Goal: Task Accomplishment & Management: Manage account settings

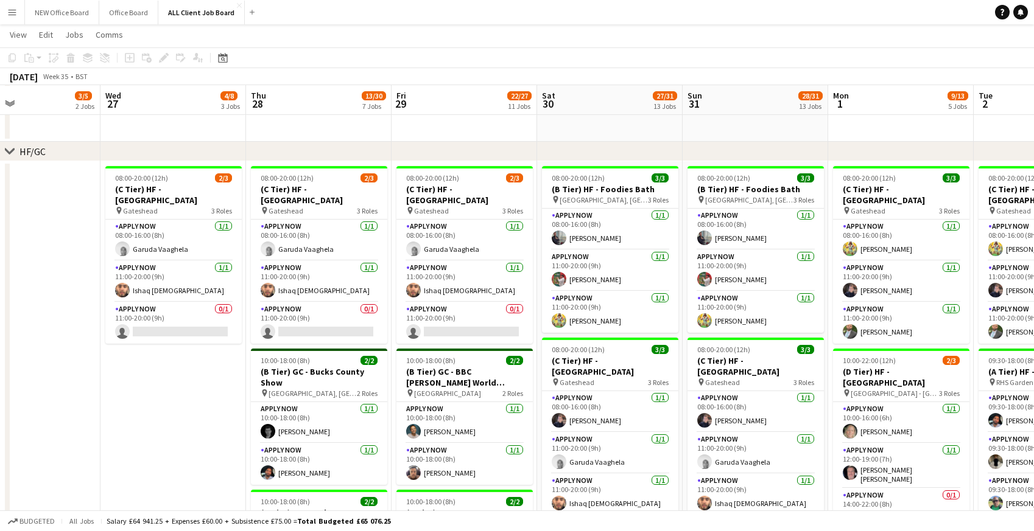
scroll to position [345, 0]
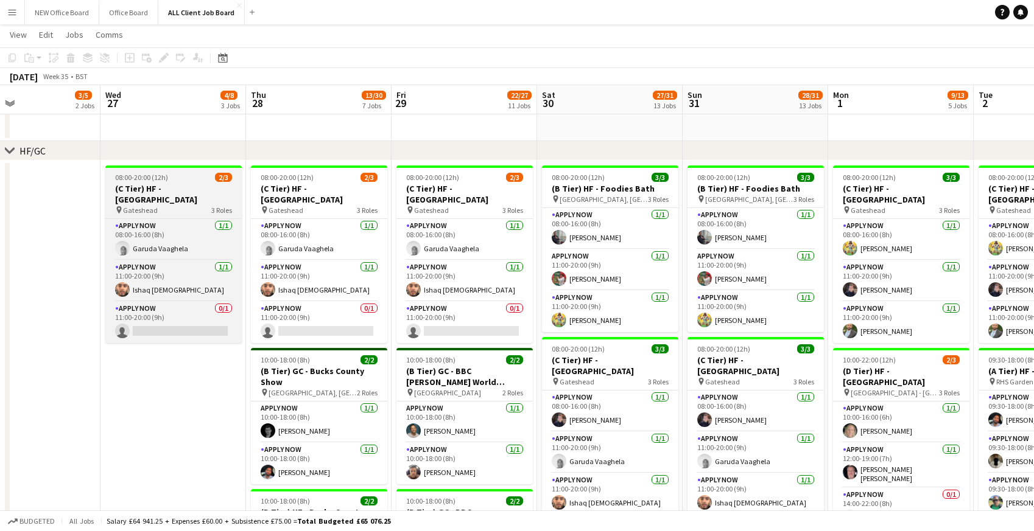
click at [129, 181] on span "08:00-20:00 (12h)" at bounding box center [141, 177] width 53 height 9
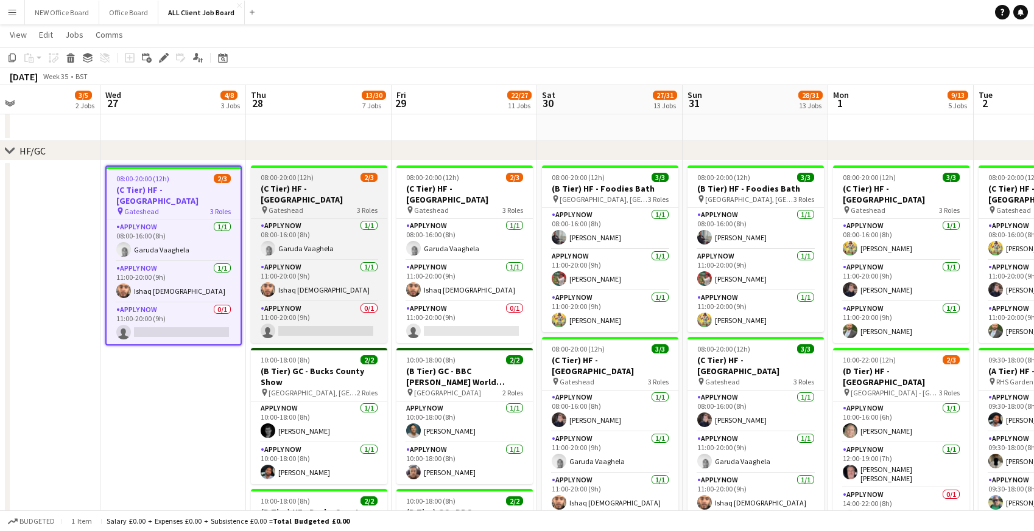
click at [282, 180] on span "08:00-20:00 (12h)" at bounding box center [287, 177] width 53 height 9
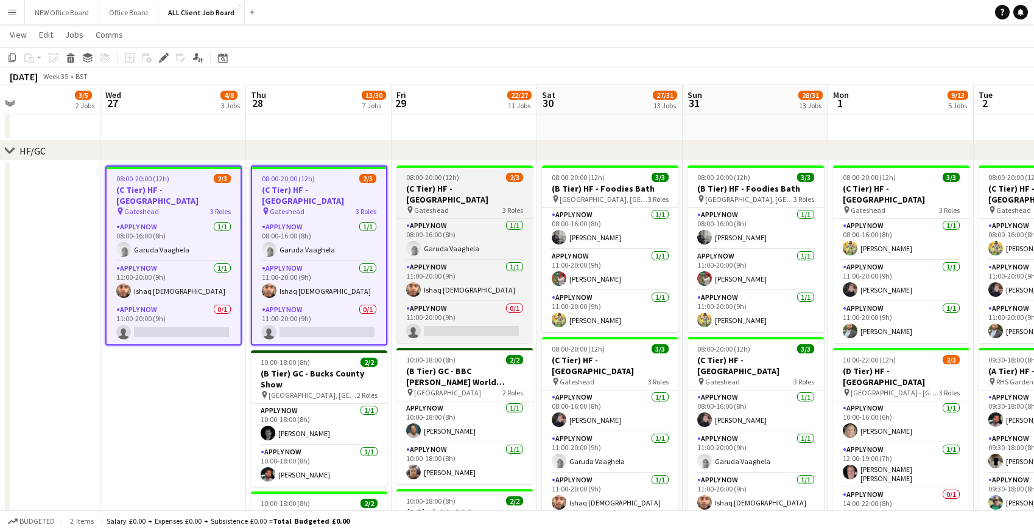
click at [436, 178] on span "08:00-20:00 (12h)" at bounding box center [432, 177] width 53 height 9
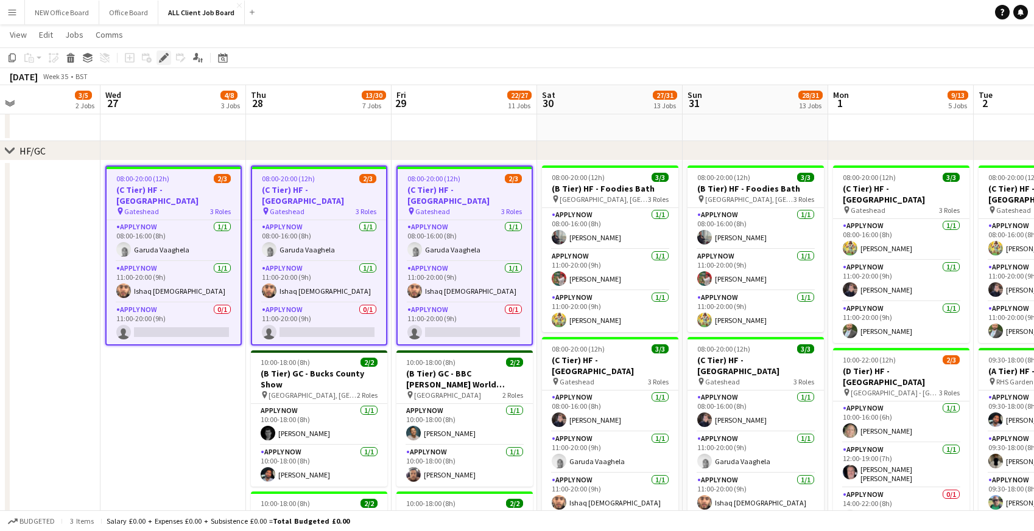
click at [166, 60] on icon "Edit" at bounding box center [164, 58] width 10 height 10
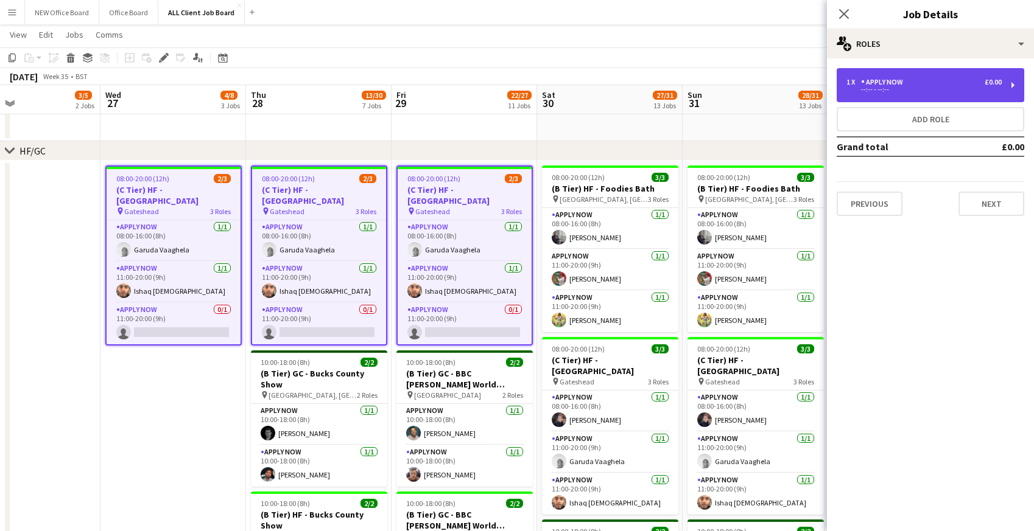
click at [1015, 82] on div "1 x APPLY NOW £0.00 --:-- - --:--" at bounding box center [929, 85] width 187 height 34
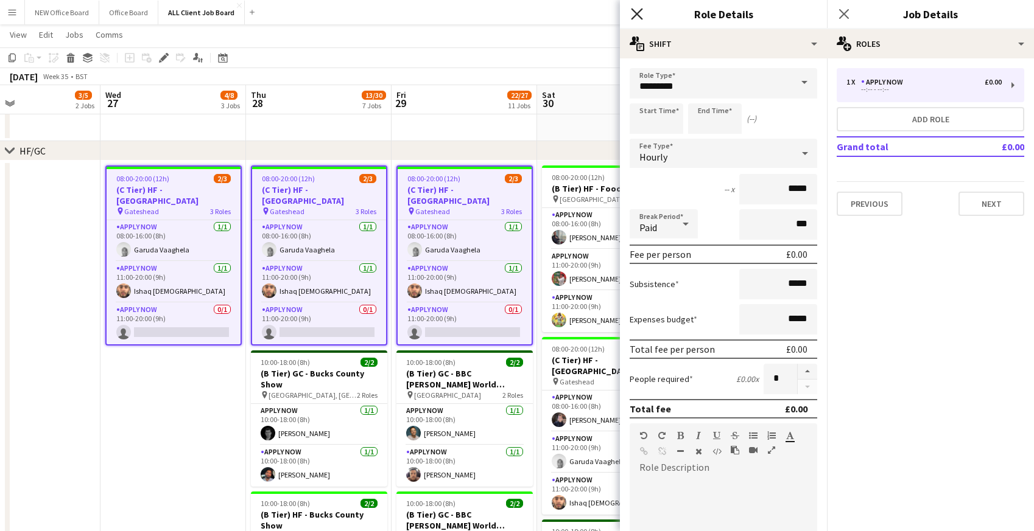
click at [637, 13] on icon at bounding box center [637, 14] width 12 height 12
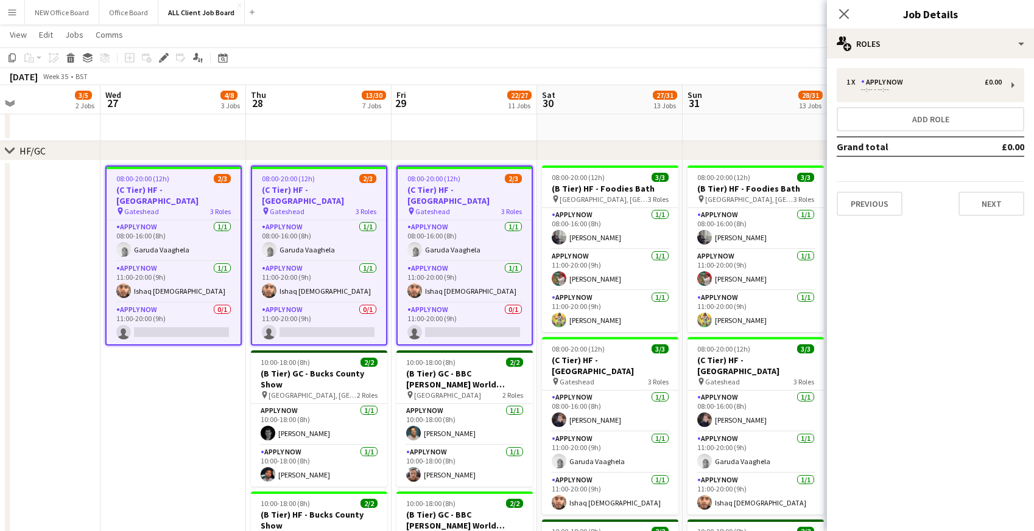
click at [387, 33] on app-page-menu "View Day view expanded Day view collapsed Month view Date picker Jump to [DATE]…" at bounding box center [517, 35] width 1034 height 23
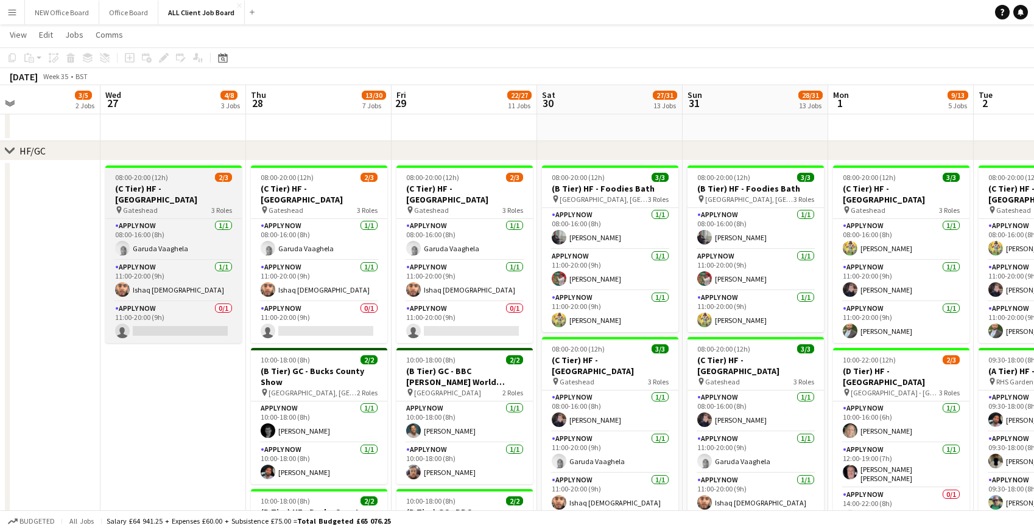
click at [133, 196] on h3 "(C Tier) HF - [GEOGRAPHIC_DATA]" at bounding box center [173, 194] width 136 height 22
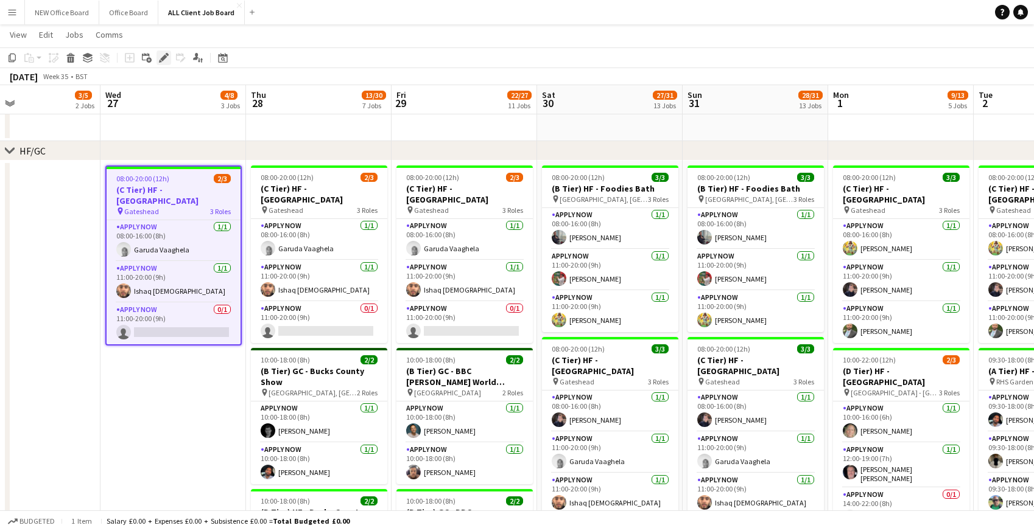
click at [165, 57] on icon at bounding box center [163, 58] width 7 height 7
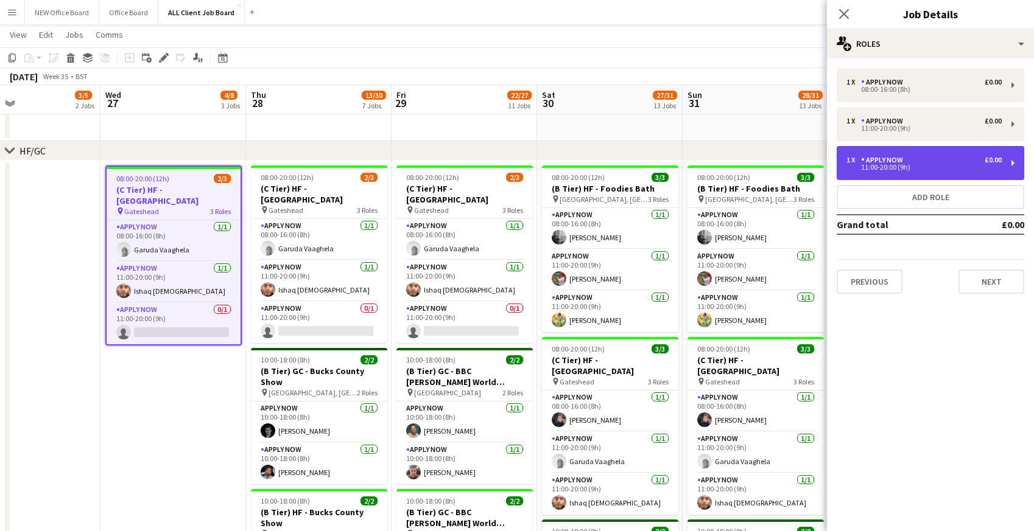
click at [897, 166] on div "11:00-20:00 (9h)" at bounding box center [923, 167] width 155 height 6
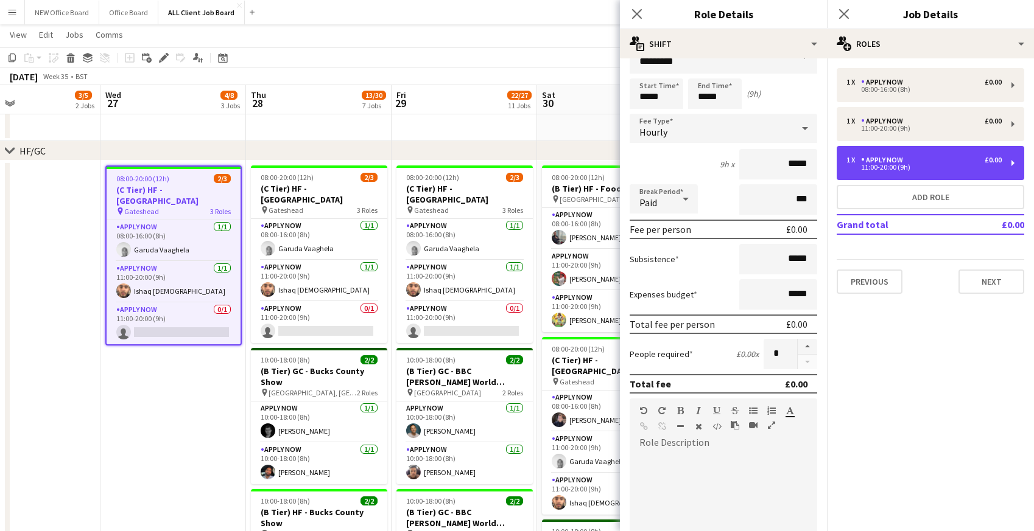
scroll to position [0, 0]
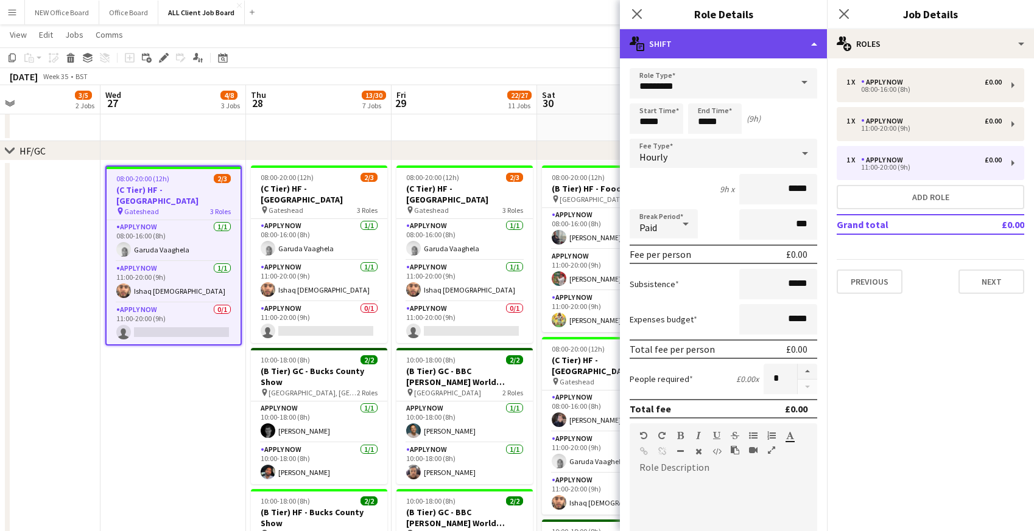
click at [813, 47] on div "multiple-actions-text Shift" at bounding box center [723, 43] width 207 height 29
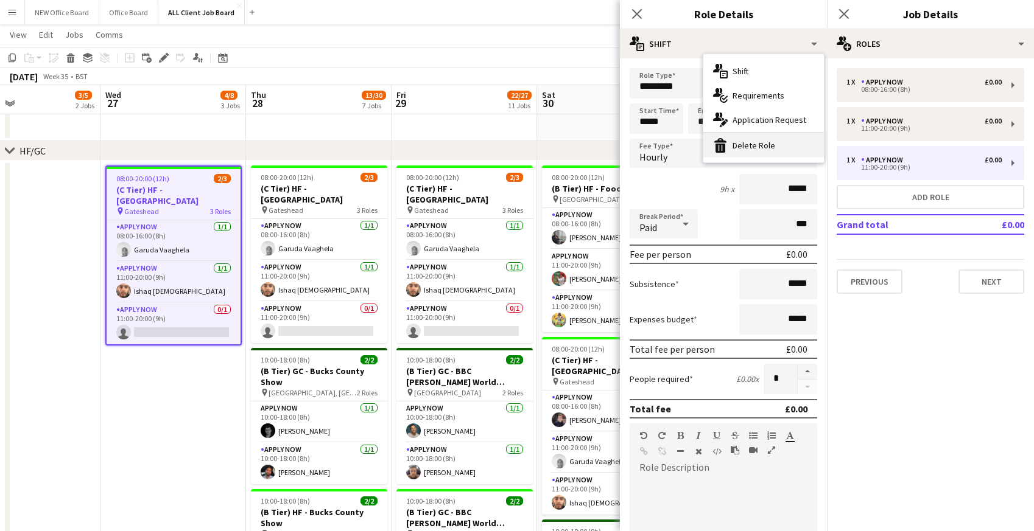
click at [779, 149] on div "bin-2 Delete Role" at bounding box center [763, 145] width 121 height 24
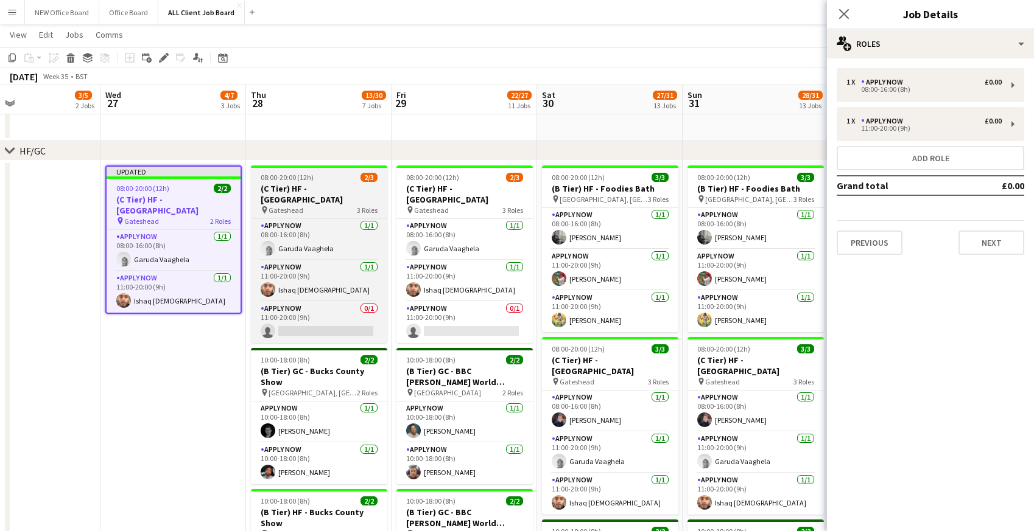
click at [313, 205] on div "pin Gateshead 3 Roles" at bounding box center [319, 210] width 136 height 10
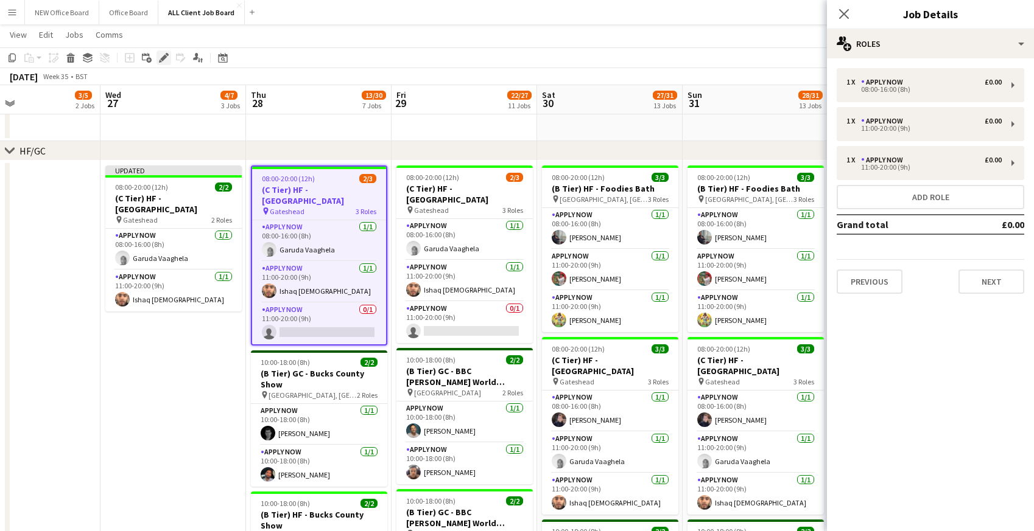
click at [163, 58] on icon at bounding box center [163, 58] width 7 height 7
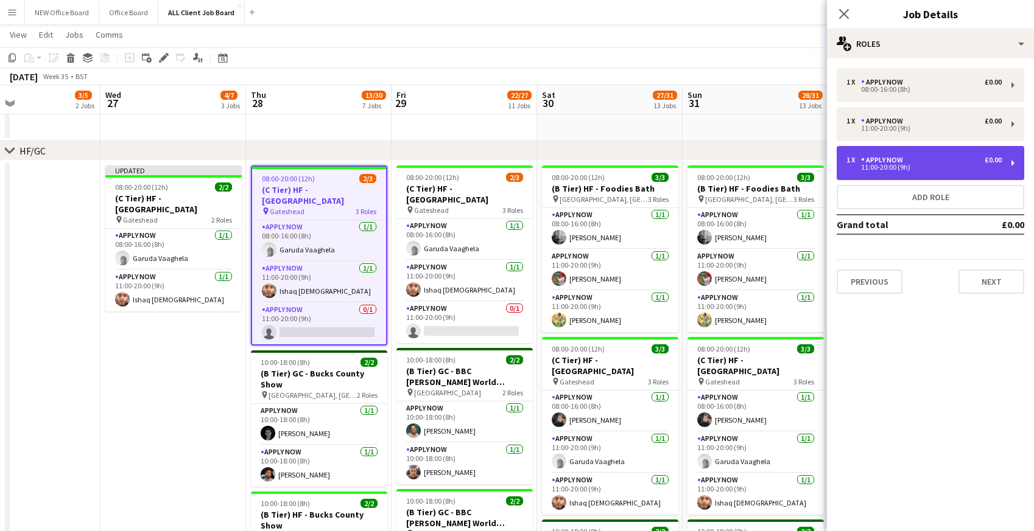
click at [919, 168] on div "11:00-20:00 (9h)" at bounding box center [923, 167] width 155 height 6
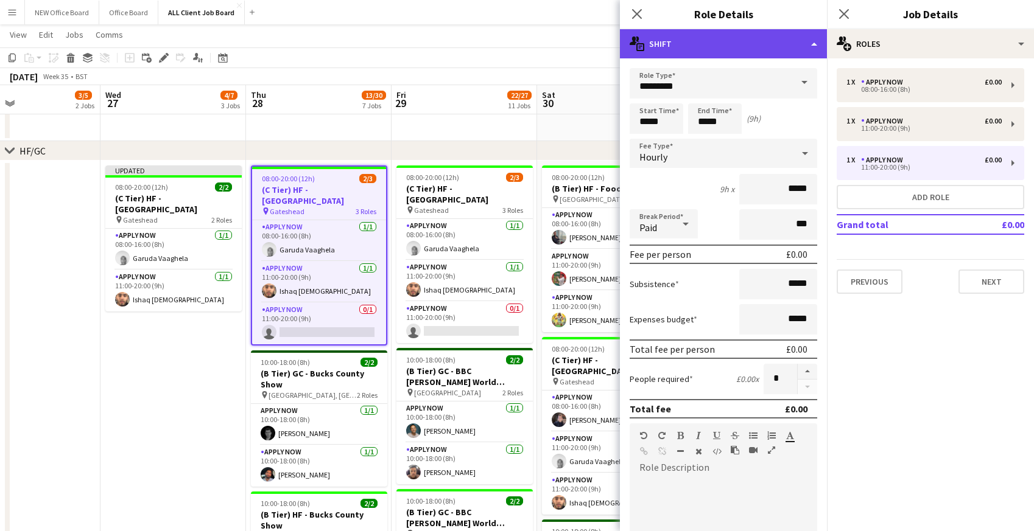
click at [769, 45] on div "multiple-actions-text Shift" at bounding box center [723, 43] width 207 height 29
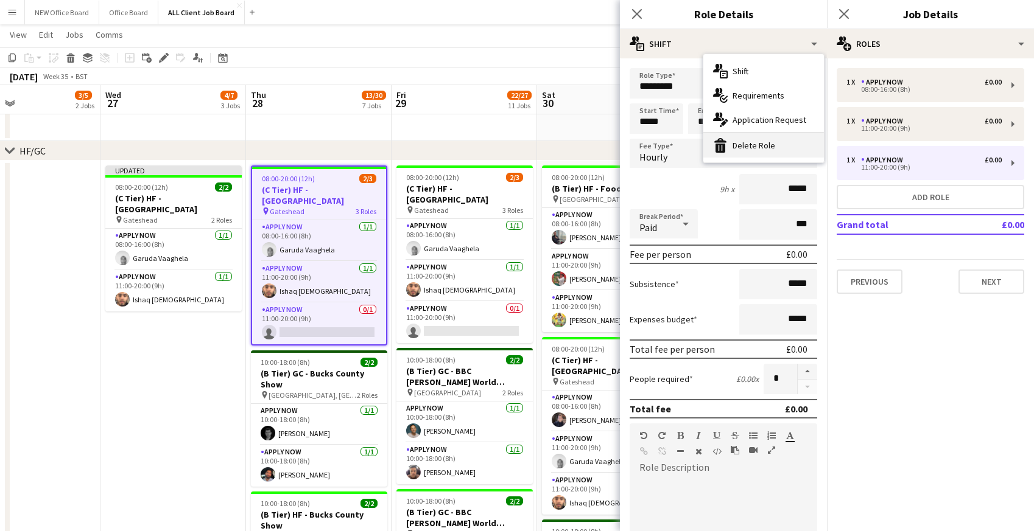
click at [761, 149] on div "bin-2 Delete Role" at bounding box center [763, 145] width 121 height 24
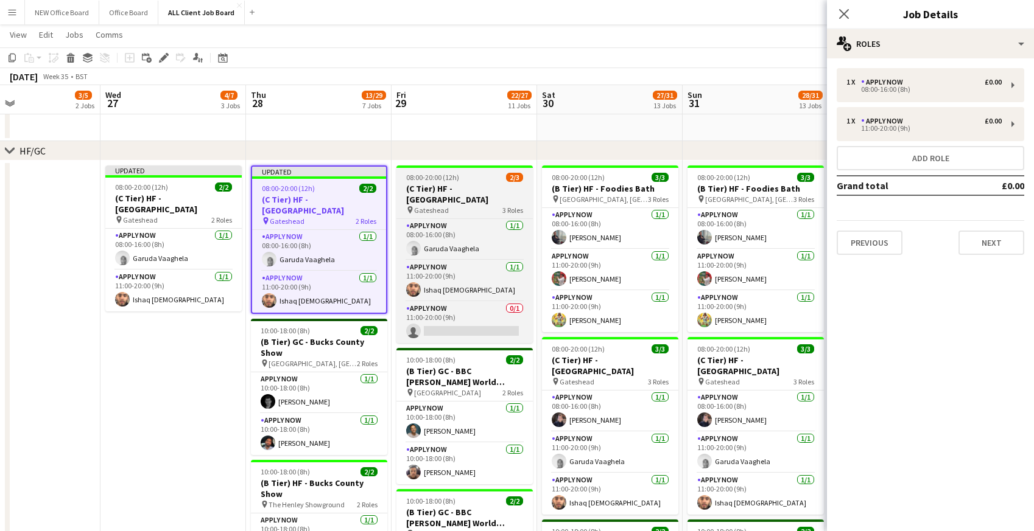
click at [444, 180] on span "08:00-20:00 (12h)" at bounding box center [432, 177] width 53 height 9
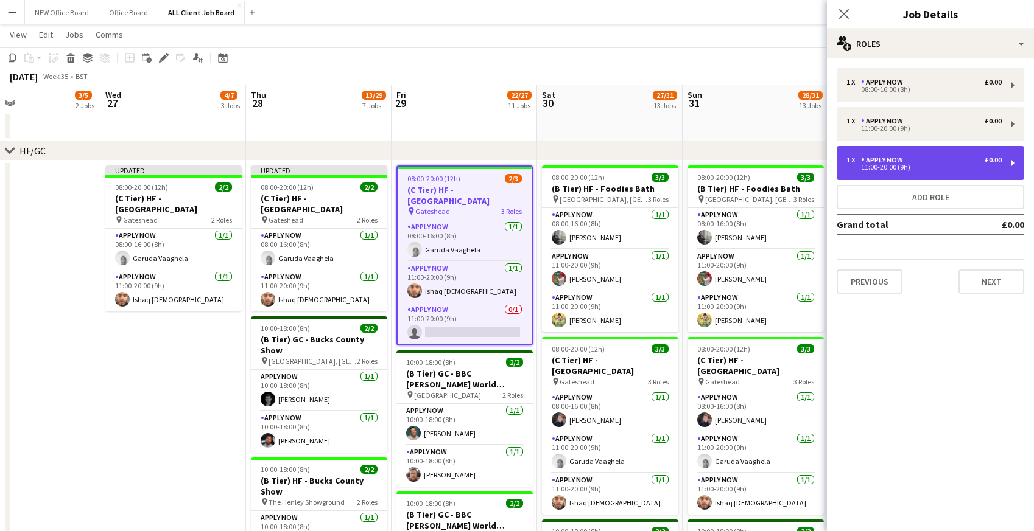
click at [903, 159] on div "APPLY NOW" at bounding box center [884, 160] width 47 height 9
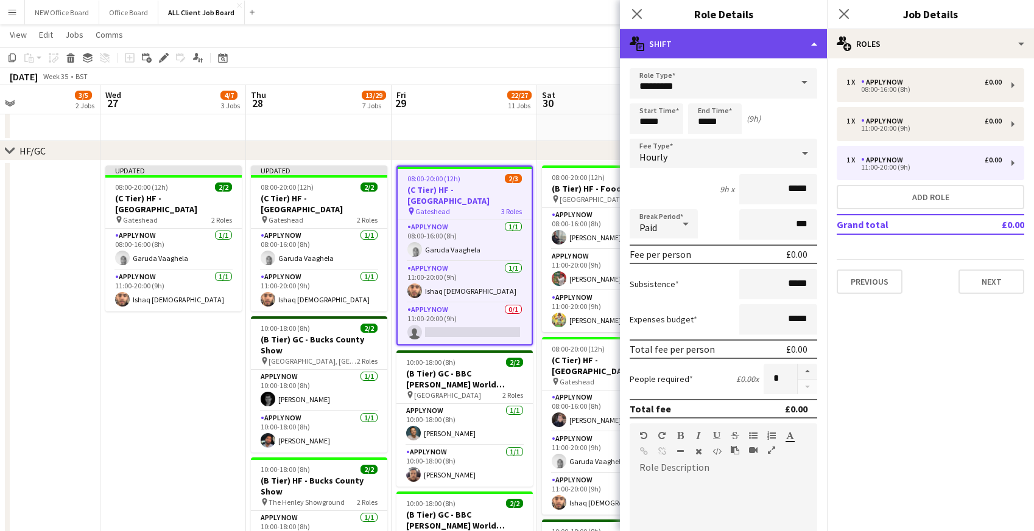
click at [800, 49] on div "multiple-actions-text Shift" at bounding box center [723, 43] width 207 height 29
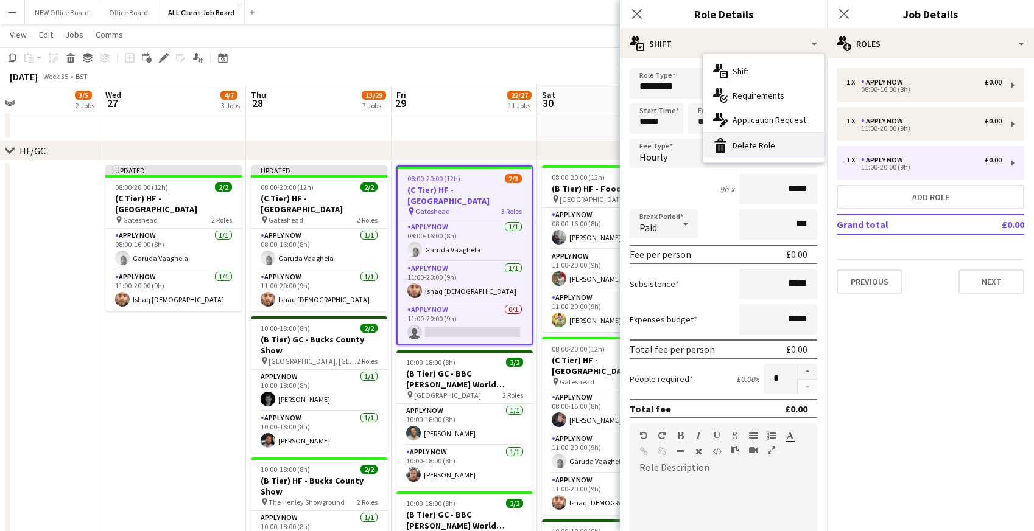
click at [785, 149] on div "bin-2 Delete Role" at bounding box center [763, 145] width 121 height 24
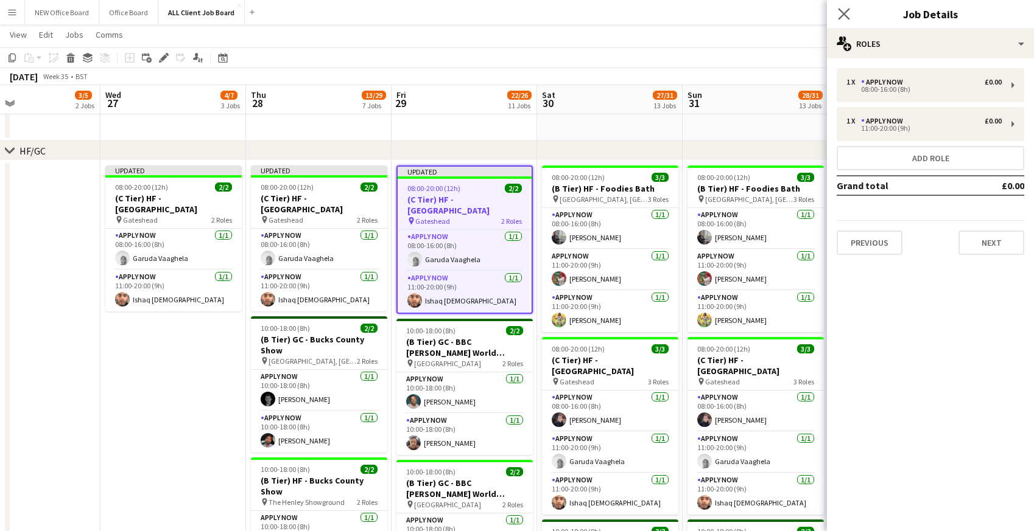
click at [850, 12] on app-icon "Close pop-in" at bounding box center [844, 14] width 18 height 18
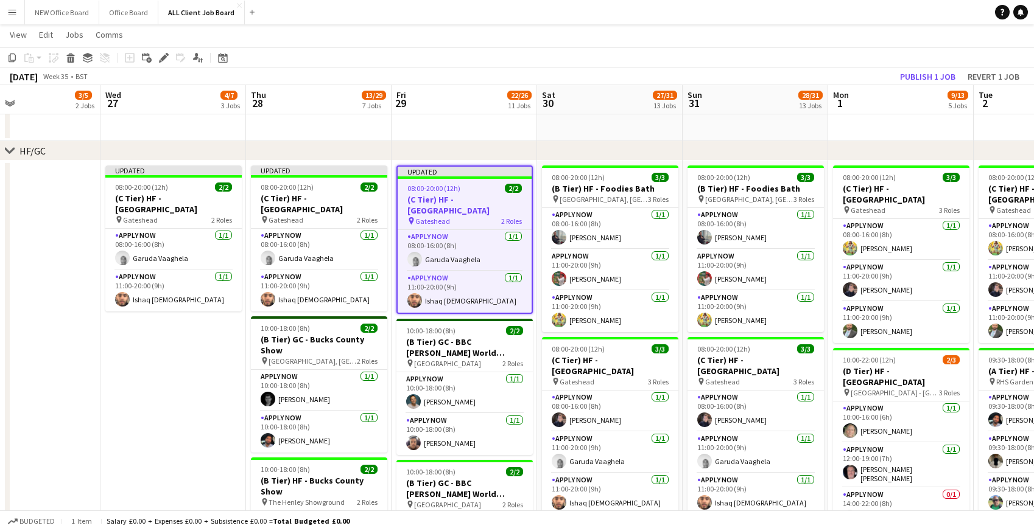
click at [857, 16] on app-navbar "Menu Boards Boards Boards All jobs Status Workforce Workforce My Workforce Recr…" at bounding box center [517, 12] width 1034 height 24
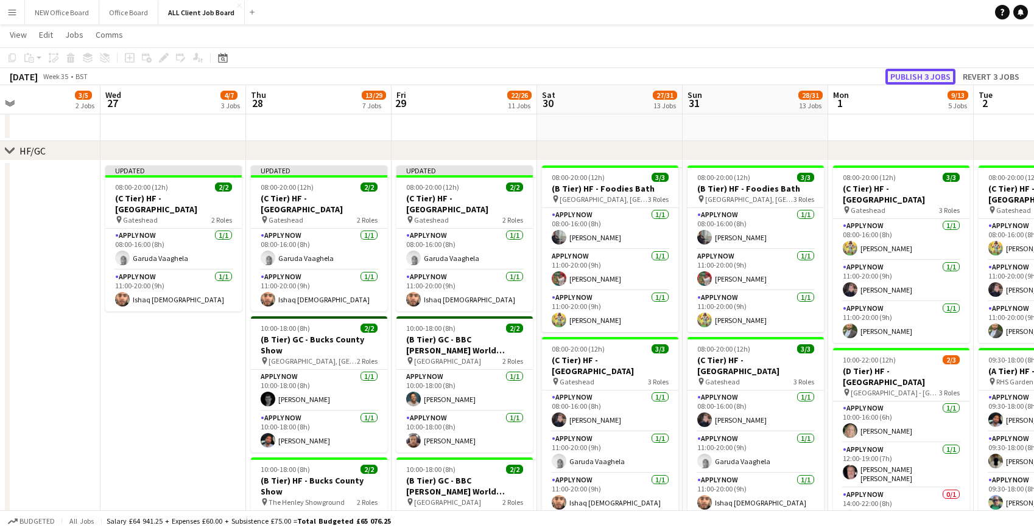
click at [906, 74] on button "Publish 3 jobs" at bounding box center [920, 77] width 70 height 16
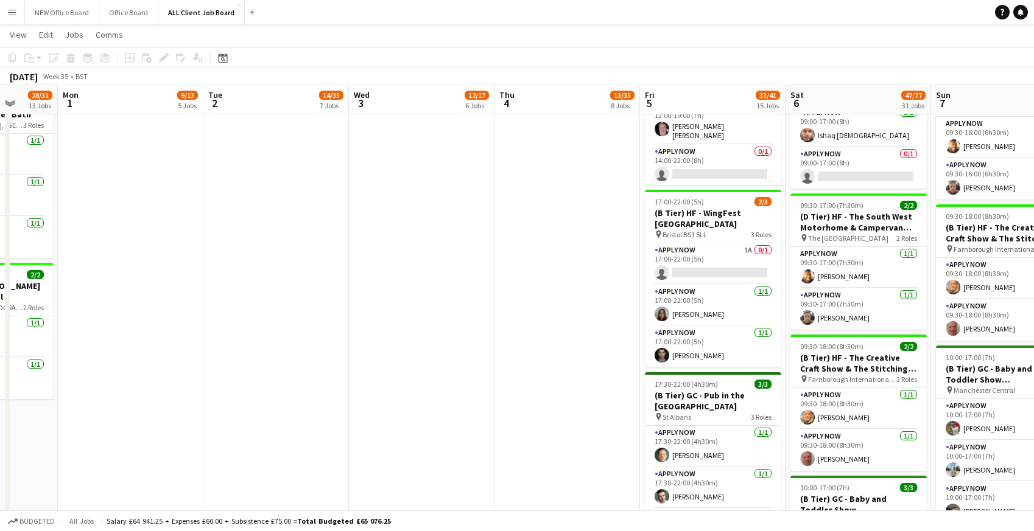
scroll to position [1521, 0]
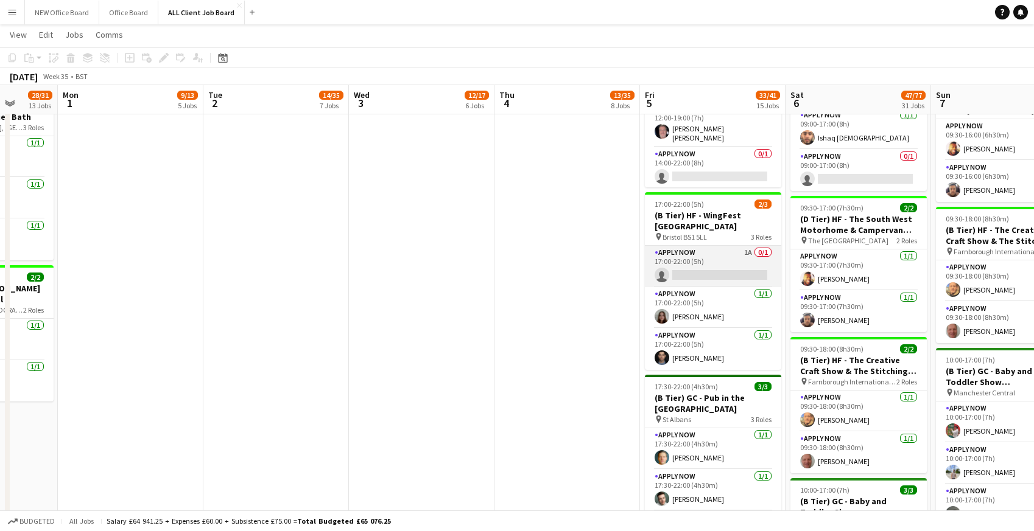
click at [718, 246] on app-card-role "APPLY NOW 1A 0/1 17:00-22:00 (5h) single-neutral-actions" at bounding box center [713, 266] width 136 height 41
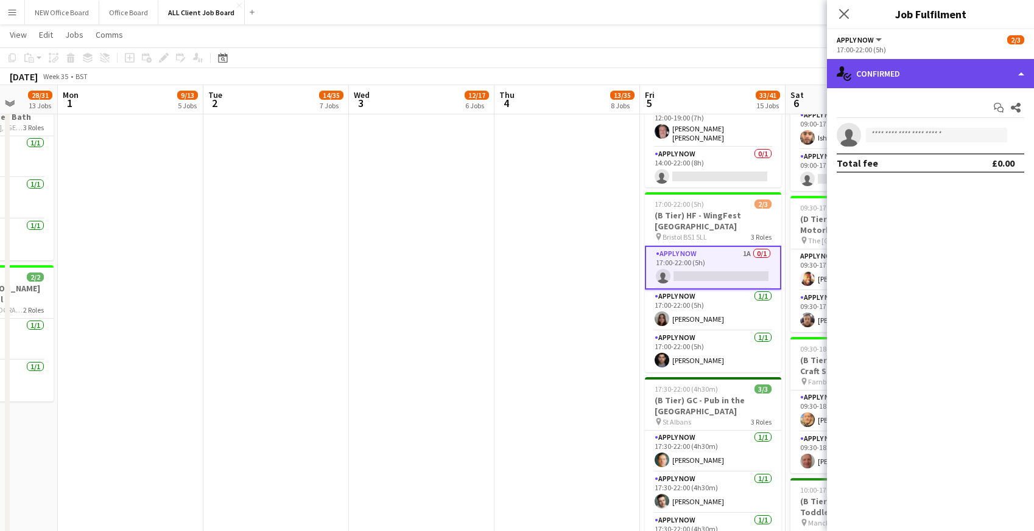
click at [914, 61] on div "single-neutral-actions-check-2 Confirmed" at bounding box center [930, 73] width 207 height 29
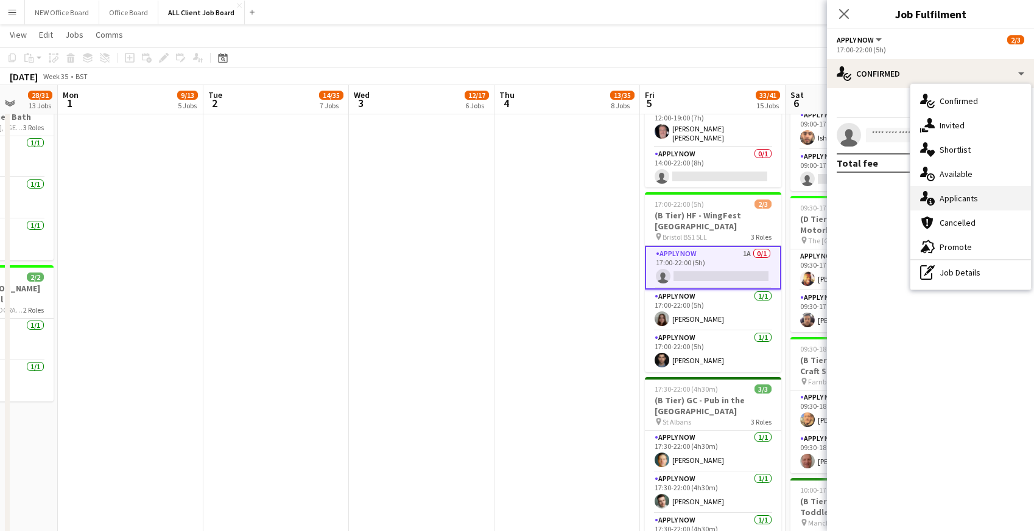
click at [942, 198] on div "single-neutral-actions-information Applicants" at bounding box center [970, 198] width 121 height 24
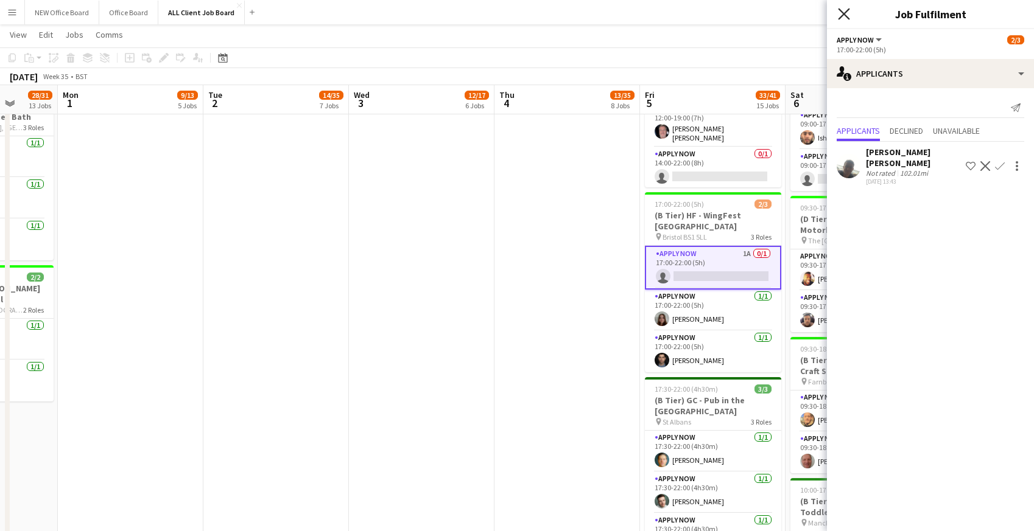
click at [847, 13] on icon "Close pop-in" at bounding box center [844, 14] width 12 height 12
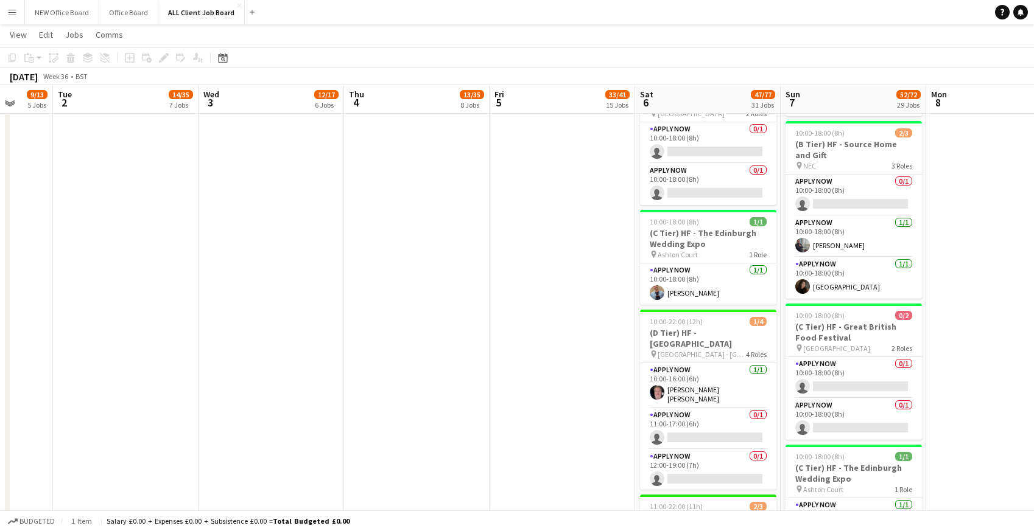
scroll to position [2437, 0]
